Goal: Task Accomplishment & Management: Use online tool/utility

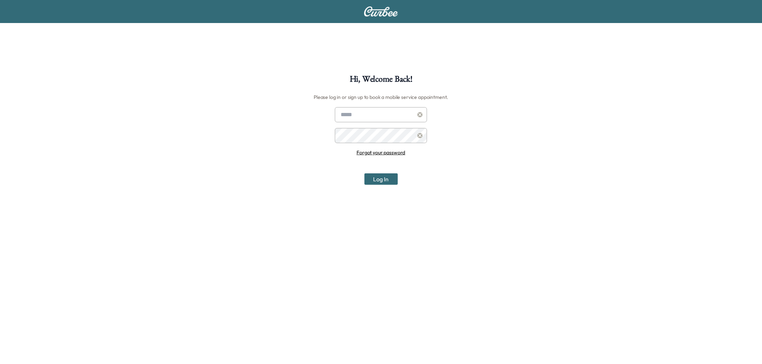
type input "**********"
click at [382, 179] on button "Log In" at bounding box center [380, 180] width 33 height 12
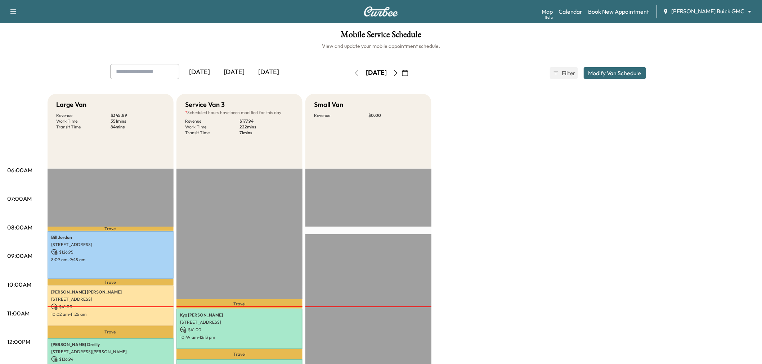
click at [267, 71] on div "[DATE]" at bounding box center [268, 72] width 35 height 17
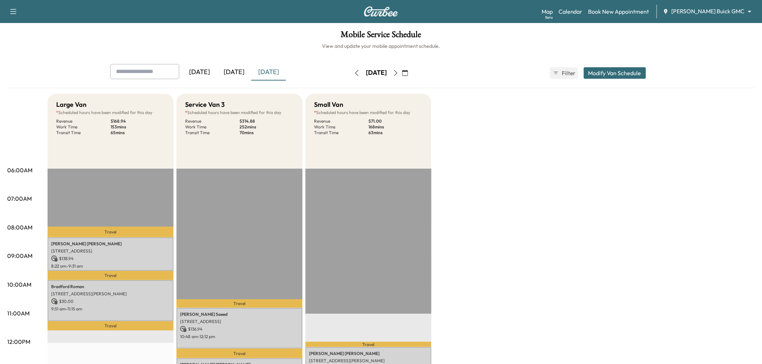
click at [712, 10] on body "Support Log Out Map Beta Calendar Book New Appointment [PERSON_NAME] Buick GMC …" at bounding box center [381, 182] width 762 height 364
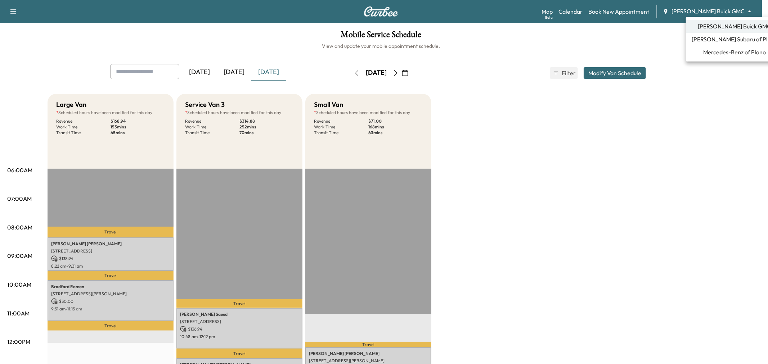
click at [719, 39] on span "[PERSON_NAME] Subaru of Plano" at bounding box center [734, 39] width 86 height 9
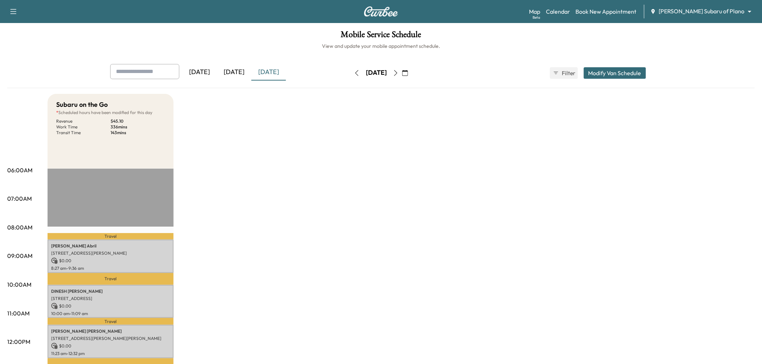
click at [398, 73] on icon "button" at bounding box center [396, 73] width 6 height 6
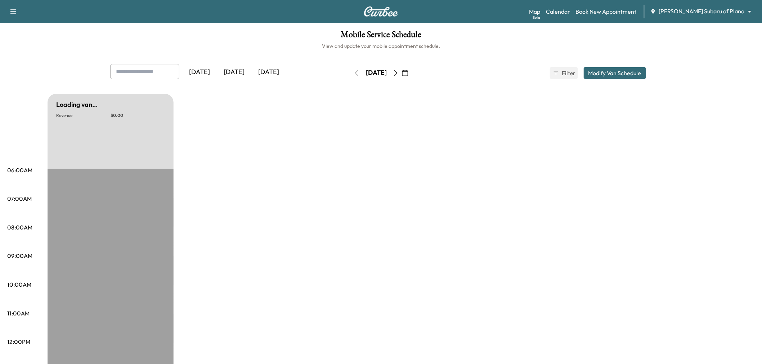
click at [402, 72] on div "[DATE]" at bounding box center [376, 73] width 51 height 12
click at [398, 72] on icon "button" at bounding box center [396, 73] width 6 height 6
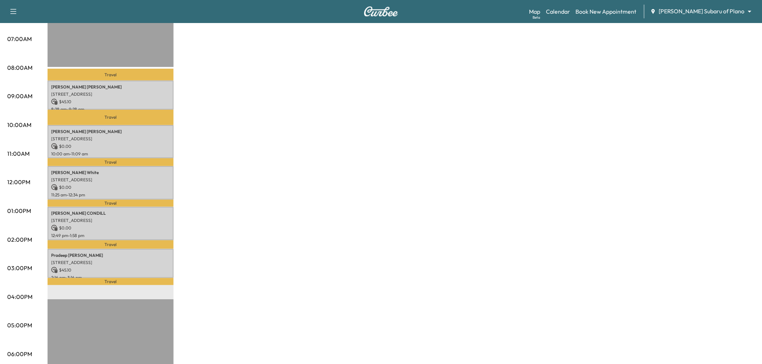
scroll to position [120, 0]
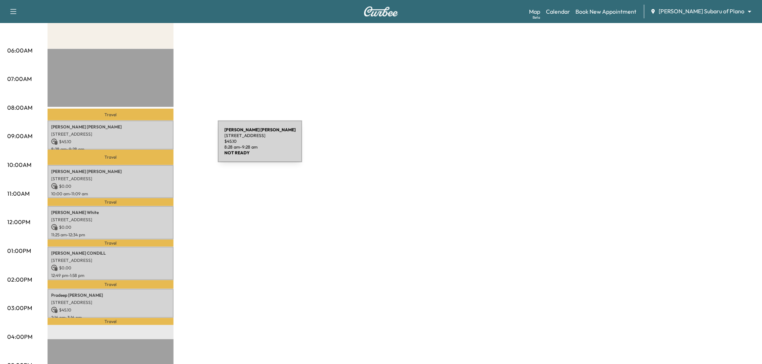
click at [164, 147] on p "8:28 am - 9:28 am" at bounding box center [110, 150] width 119 height 6
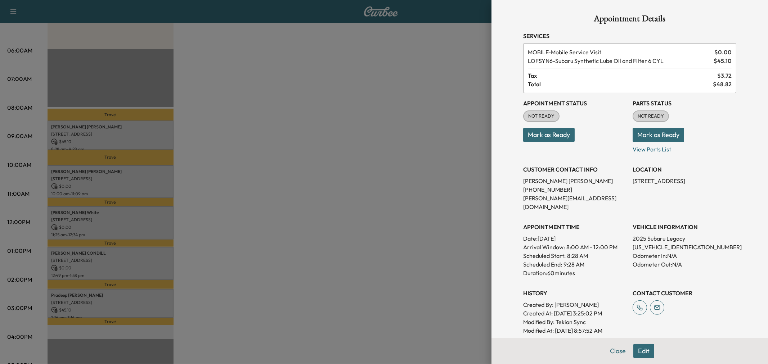
click at [164, 145] on div at bounding box center [384, 182] width 768 height 364
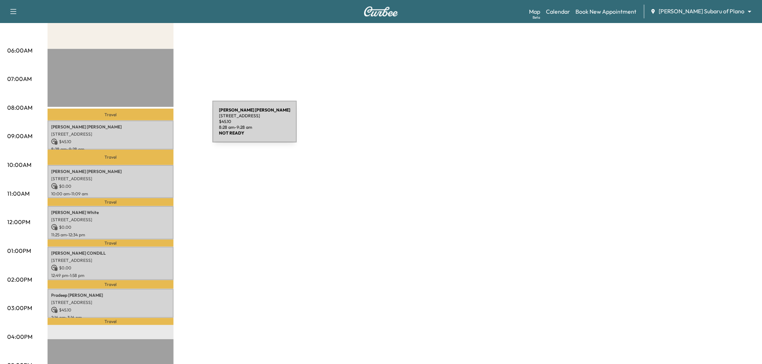
click at [158, 126] on p "[PERSON_NAME]" at bounding box center [110, 127] width 119 height 6
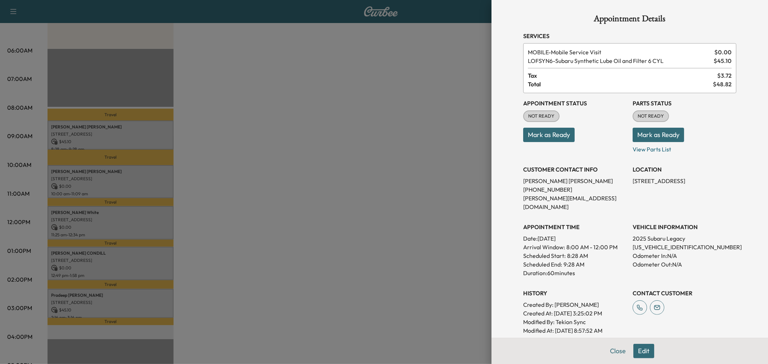
click at [161, 162] on div at bounding box center [384, 182] width 768 height 364
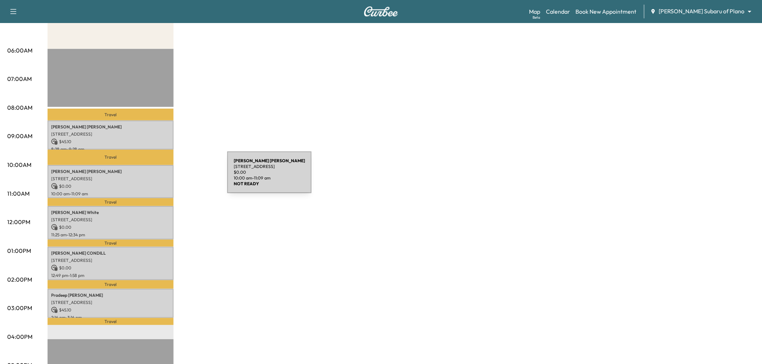
click at [173, 177] on div "[PERSON_NAME] [STREET_ADDRESS] $ 0.00 10:00 am - 11:09 am" at bounding box center [111, 181] width 126 height 33
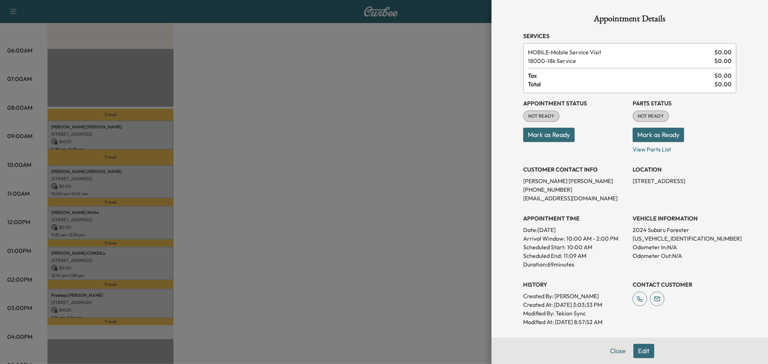
click at [163, 184] on div at bounding box center [384, 182] width 768 height 364
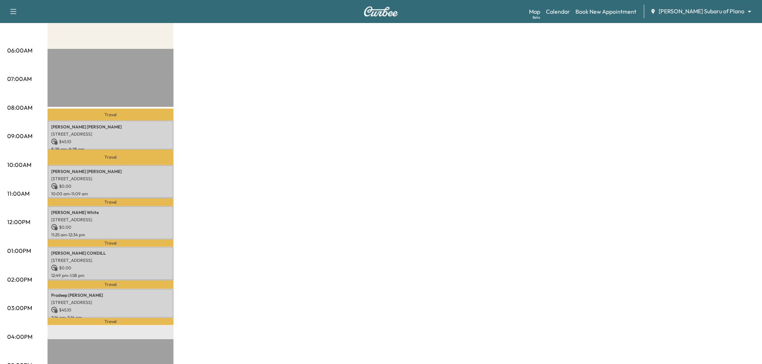
click at [159, 217] on p "[STREET_ADDRESS]" at bounding box center [110, 220] width 119 height 6
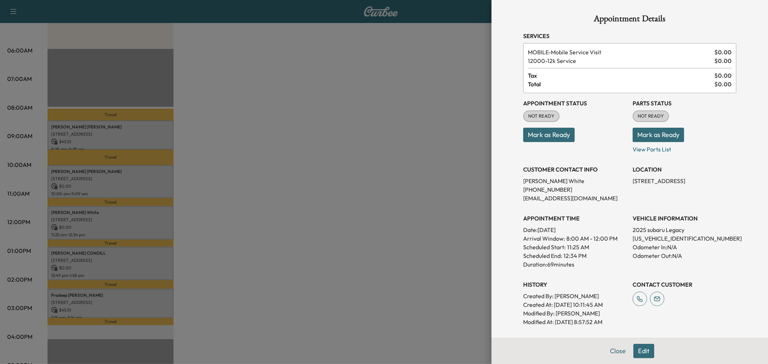
click at [159, 215] on div at bounding box center [384, 182] width 768 height 364
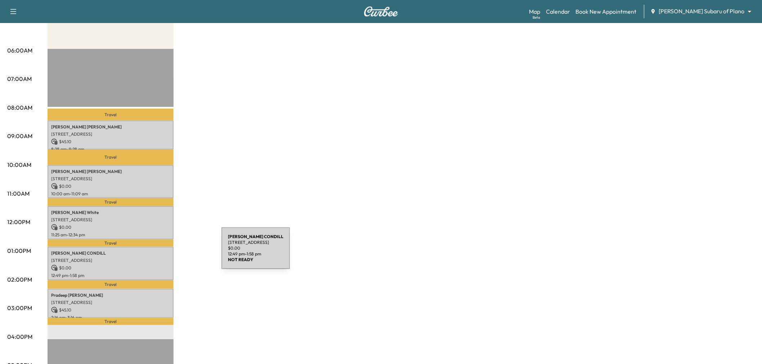
click at [167, 253] on p "[PERSON_NAME]" at bounding box center [110, 254] width 119 height 6
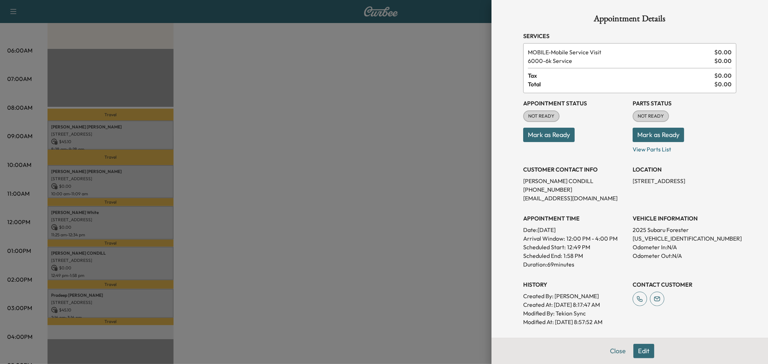
click at [153, 261] on div at bounding box center [384, 182] width 768 height 364
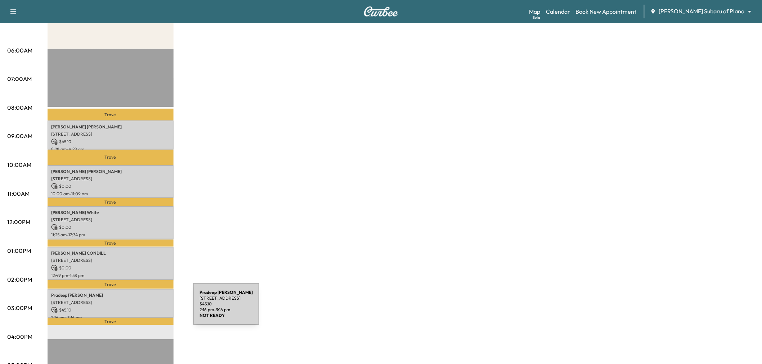
click at [139, 308] on p "$ 45.10" at bounding box center [110, 310] width 119 height 6
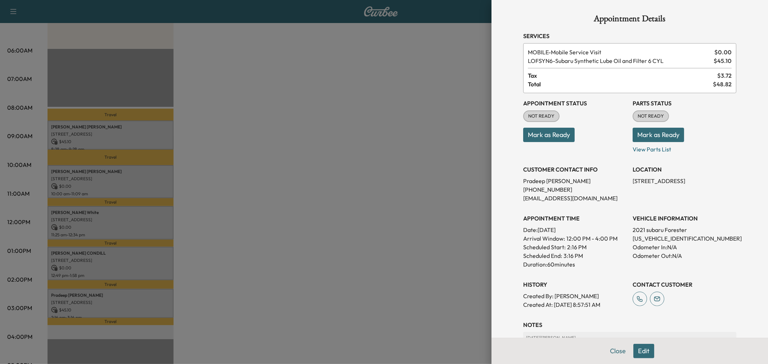
click at [139, 307] on div at bounding box center [384, 182] width 768 height 364
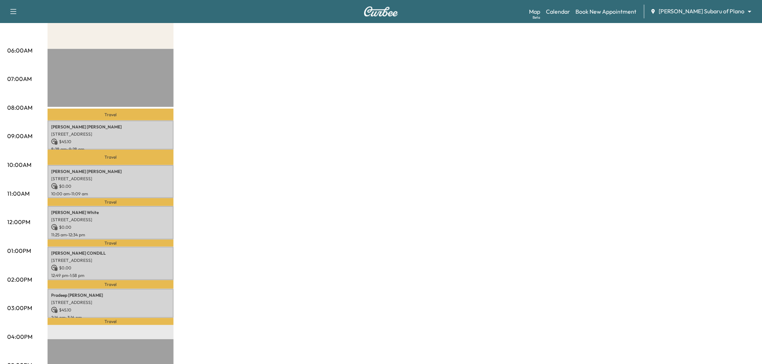
scroll to position [0, 0]
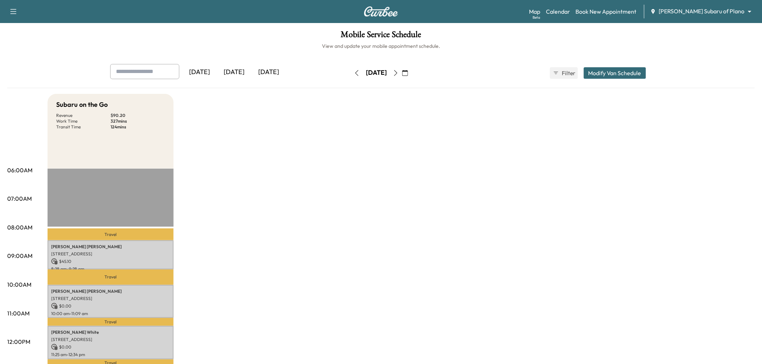
click at [282, 69] on div "[DATE]" at bounding box center [268, 72] width 35 height 17
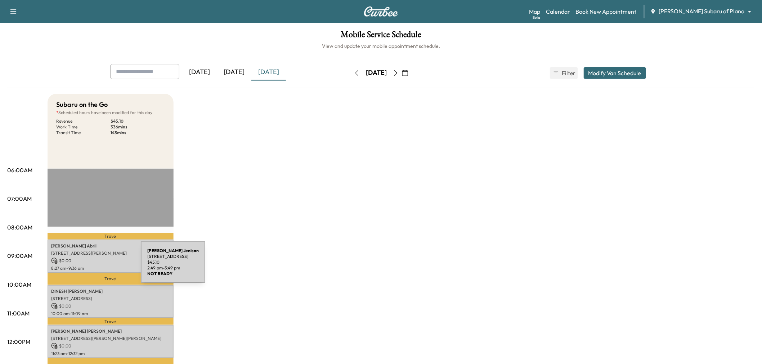
scroll to position [160, 0]
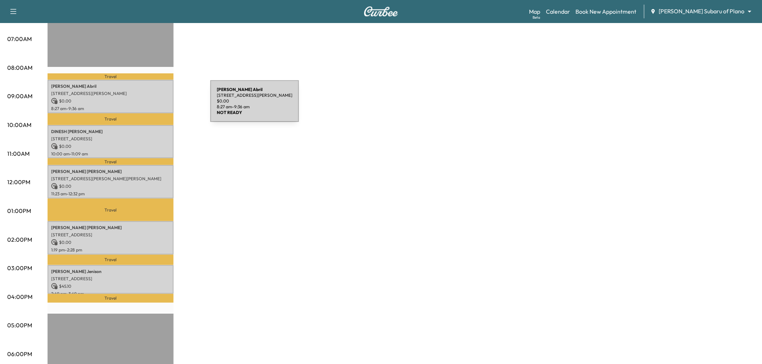
click at [156, 106] on p "8:27 am - 9:36 am" at bounding box center [110, 109] width 119 height 6
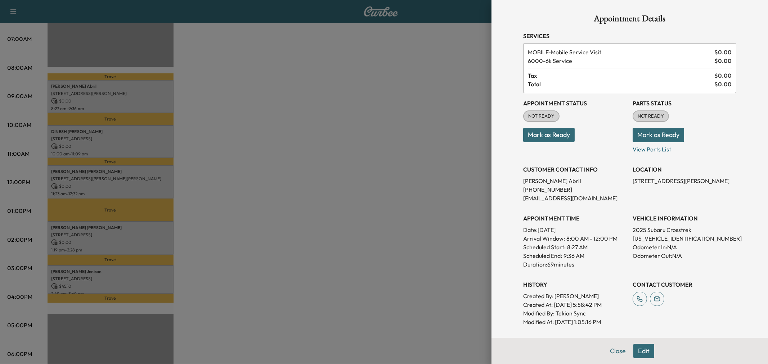
click at [156, 142] on div at bounding box center [384, 182] width 768 height 364
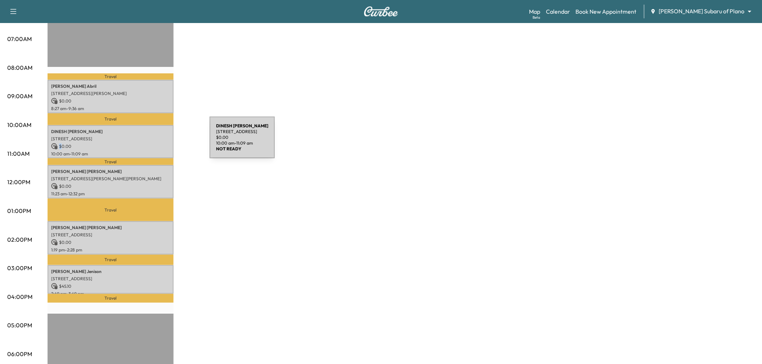
click at [156, 143] on p "$ 0.00" at bounding box center [110, 146] width 119 height 6
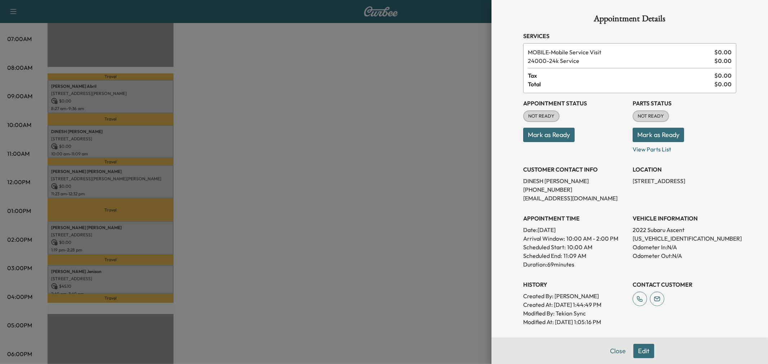
click at [149, 177] on div at bounding box center [384, 182] width 768 height 364
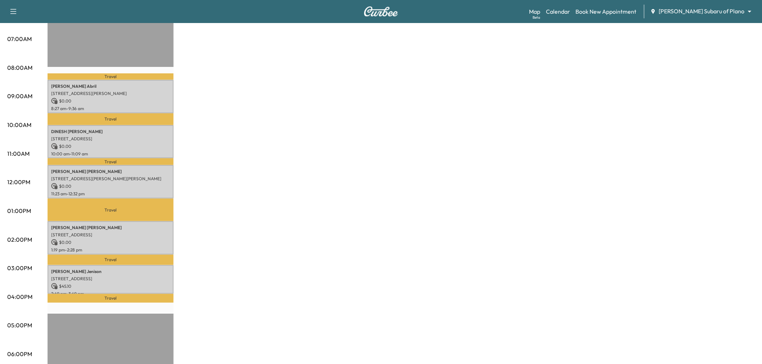
click at [149, 177] on p "[STREET_ADDRESS][PERSON_NAME][PERSON_NAME]" at bounding box center [110, 179] width 119 height 6
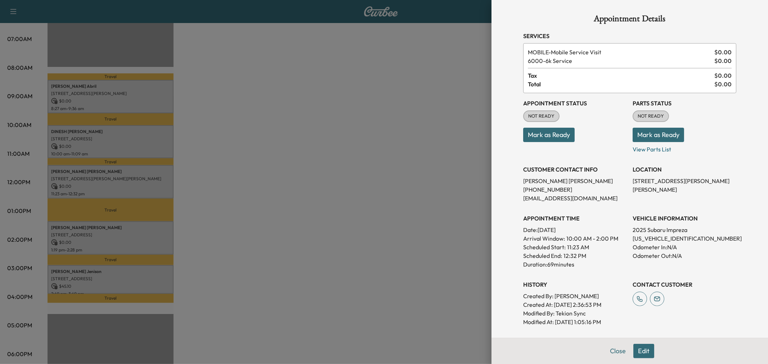
click at [145, 233] on div at bounding box center [384, 182] width 768 height 364
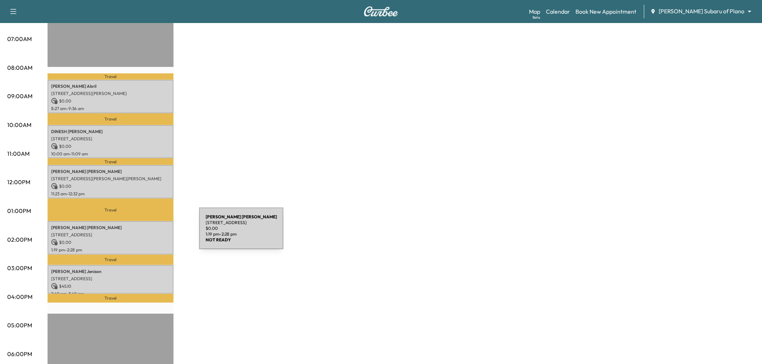
click at [145, 233] on p "[STREET_ADDRESS]" at bounding box center [110, 235] width 119 height 6
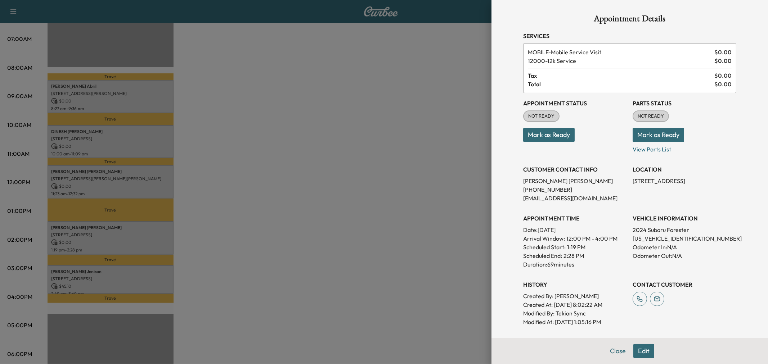
click at [162, 274] on div at bounding box center [384, 182] width 768 height 364
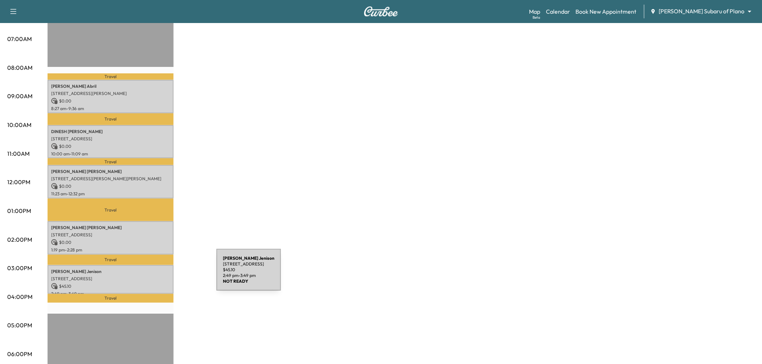
click at [162, 276] on p "[STREET_ADDRESS]" at bounding box center [110, 279] width 119 height 6
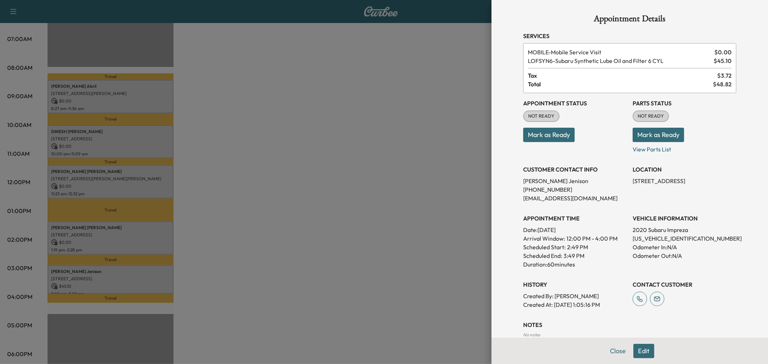
click at [247, 191] on div at bounding box center [384, 182] width 768 height 364
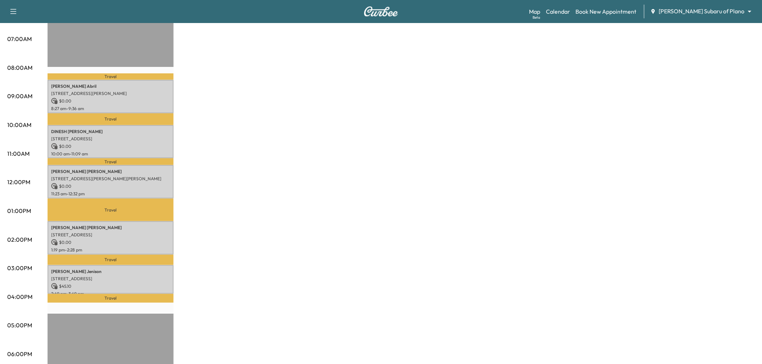
click at [221, 169] on div "Subaru on the Go * Scheduled hours have been modified for this day Revenue $ 45…" at bounding box center [401, 204] width 707 height 540
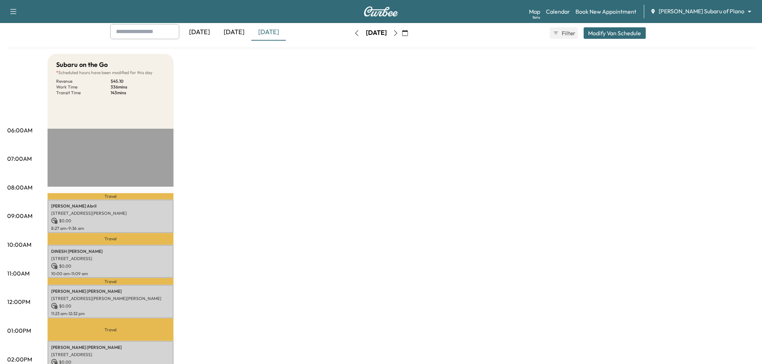
click at [238, 34] on div "[DATE]" at bounding box center [234, 32] width 35 height 17
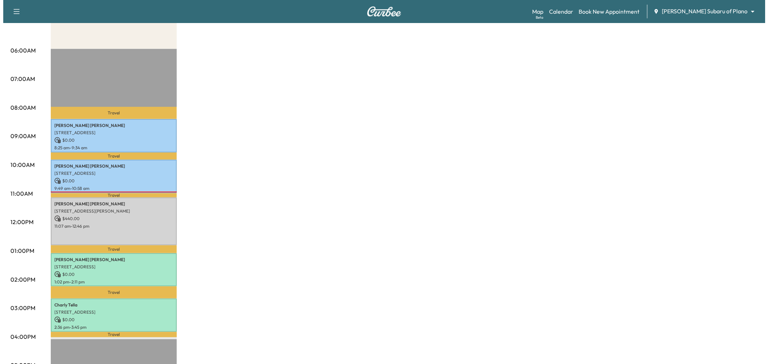
scroll to position [160, 0]
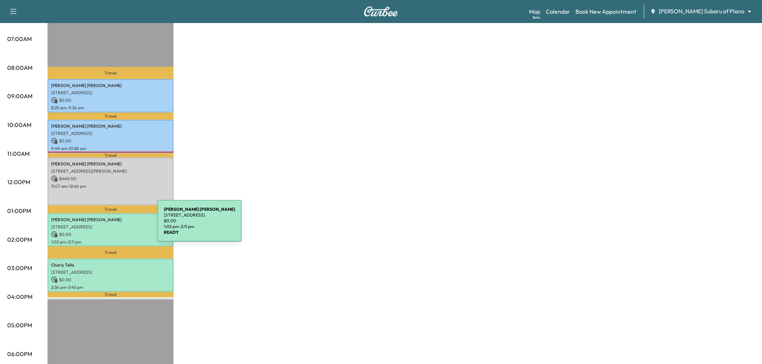
click at [103, 225] on p "[STREET_ADDRESS]" at bounding box center [110, 227] width 119 height 6
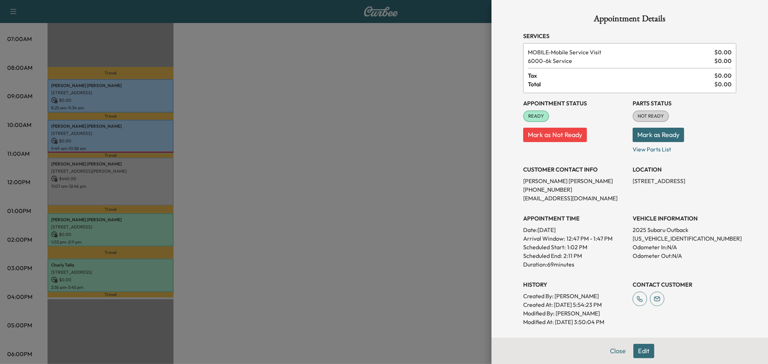
click at [127, 258] on div at bounding box center [384, 182] width 768 height 364
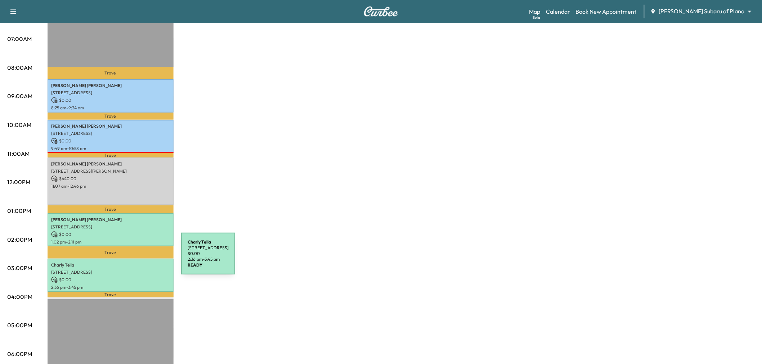
click at [127, 259] on div "[PERSON_NAME] [STREET_ADDRESS][PERSON_NAME] $ 0.00 2:36 pm - 3:45 pm" at bounding box center [111, 275] width 126 height 33
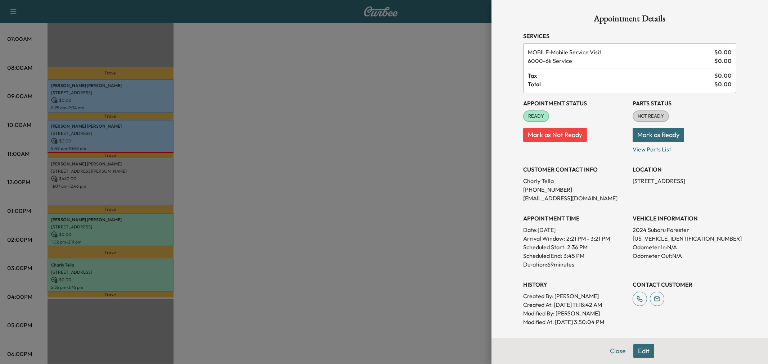
click at [130, 266] on div at bounding box center [384, 182] width 768 height 364
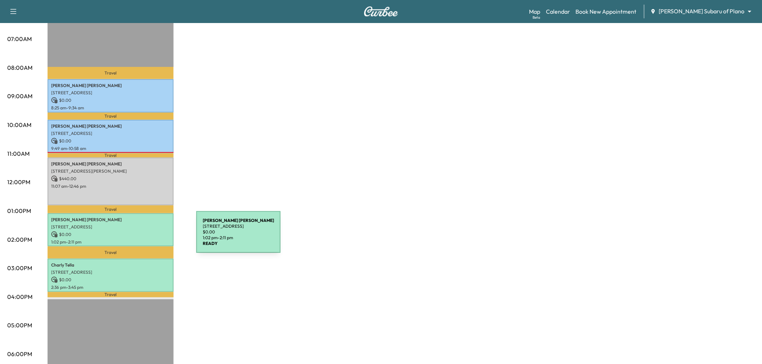
click at [143, 235] on div "[PERSON_NAME] [STREET_ADDRESS] $ 0.00 1:02 pm - 2:11 pm" at bounding box center [111, 229] width 126 height 33
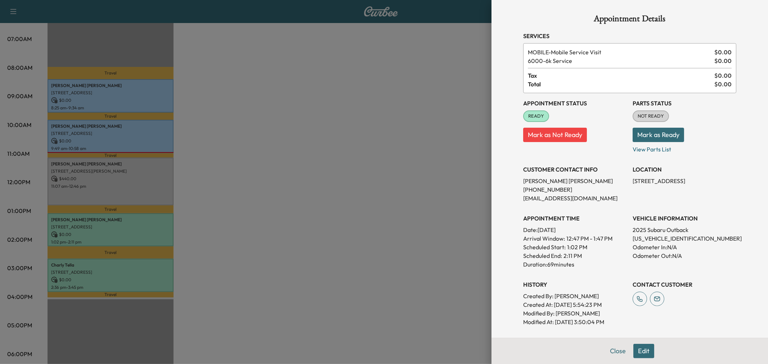
click at [141, 233] on div at bounding box center [384, 182] width 768 height 364
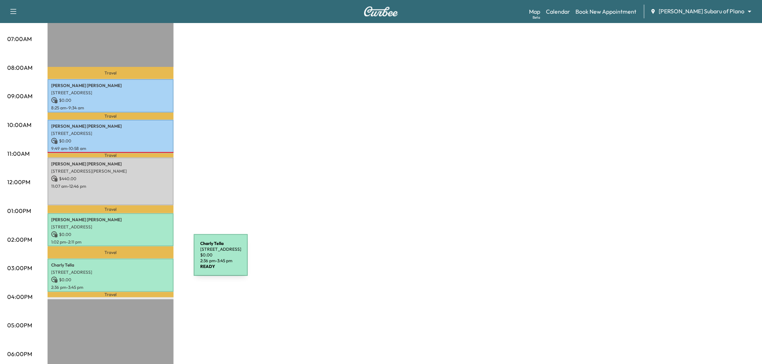
click at [140, 262] on p "[PERSON_NAME]" at bounding box center [110, 265] width 119 height 6
